Goal: Information Seeking & Learning: Learn about a topic

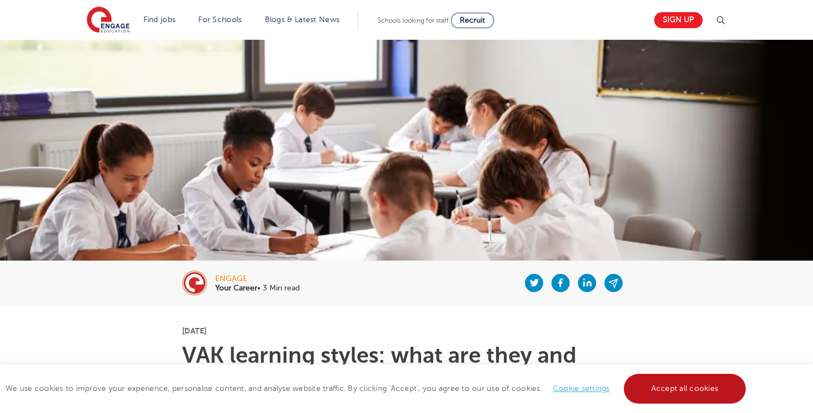
click at [667, 386] on link "Accept all cookies" at bounding box center [684, 388] width 122 height 30
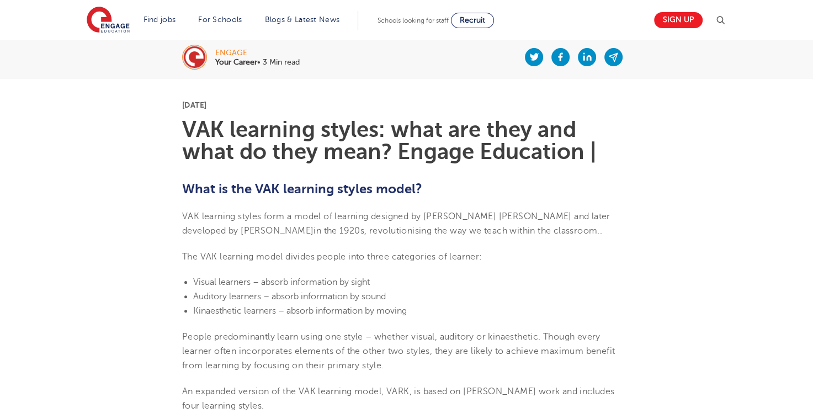
scroll to position [221, 0]
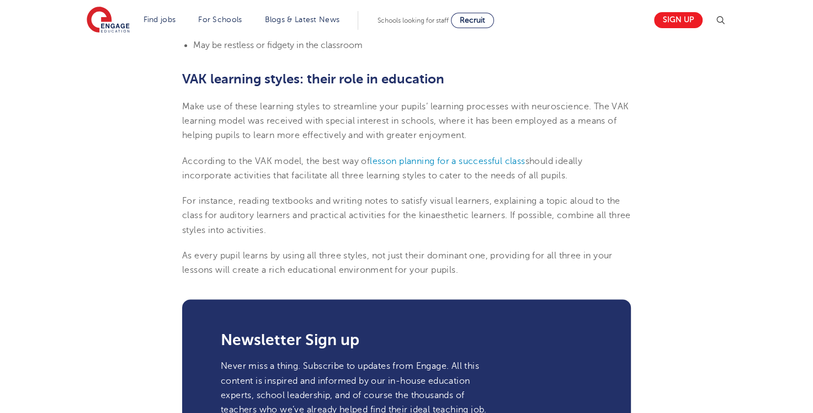
scroll to position [1324, 0]
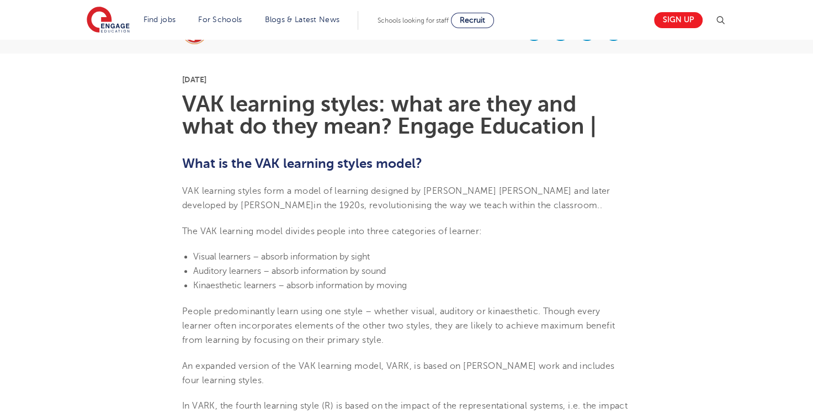
scroll to position [386, 0]
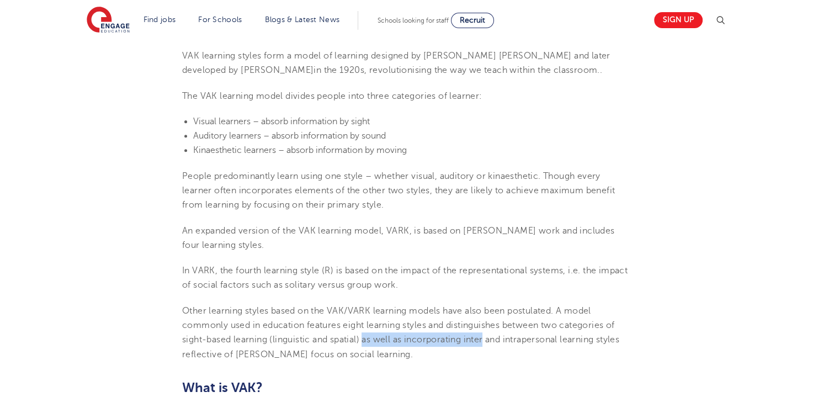
drag, startPoint x: 366, startPoint y: 339, endPoint x: 486, endPoint y: 339, distance: 120.3
click at [486, 339] on span "Other learning styles based on the VAK/VARK learning models have also been post…" at bounding box center [400, 333] width 437 height 54
copy span "as well as incorporating inter"
drag, startPoint x: 592, startPoint y: 293, endPoint x: 570, endPoint y: 320, distance: 34.1
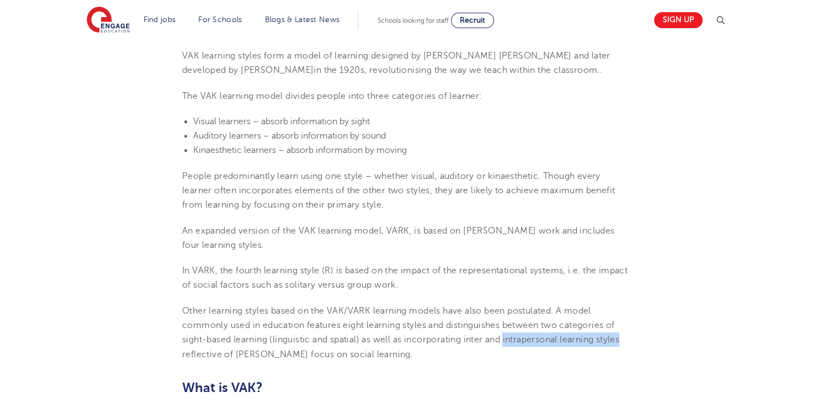
drag, startPoint x: 508, startPoint y: 340, endPoint x: 628, endPoint y: 342, distance: 119.7
click at [628, 342] on p "Other learning styles based on the VAK/VARK learning models have also been post…" at bounding box center [406, 332] width 449 height 58
copy span "intrapersonal learning styles"
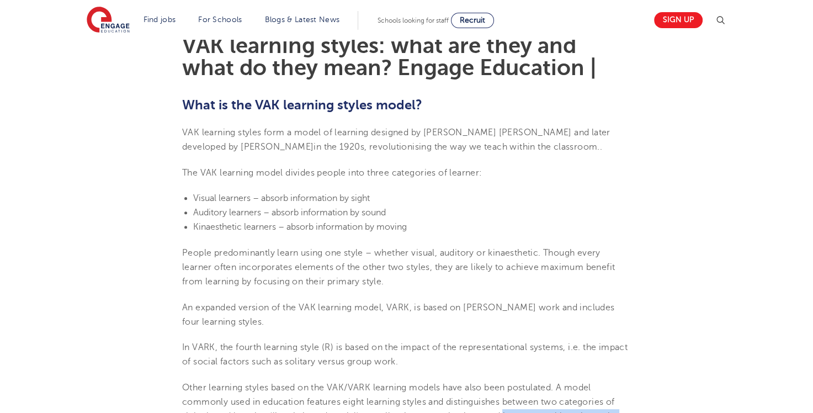
scroll to position [221, 0]
